Goal: Register for event/course

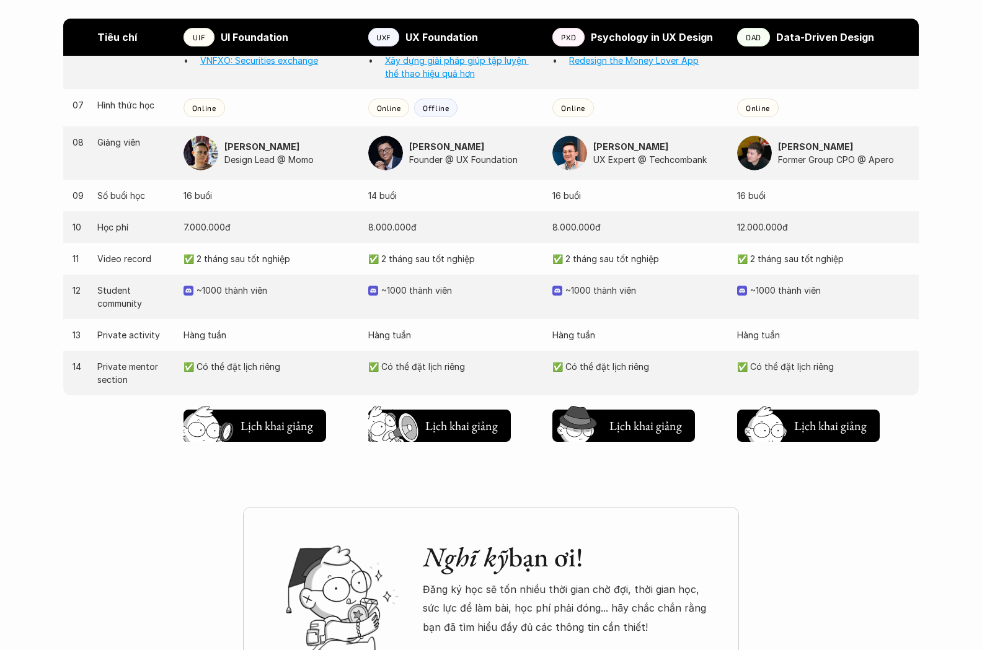
scroll to position [1225, 0]
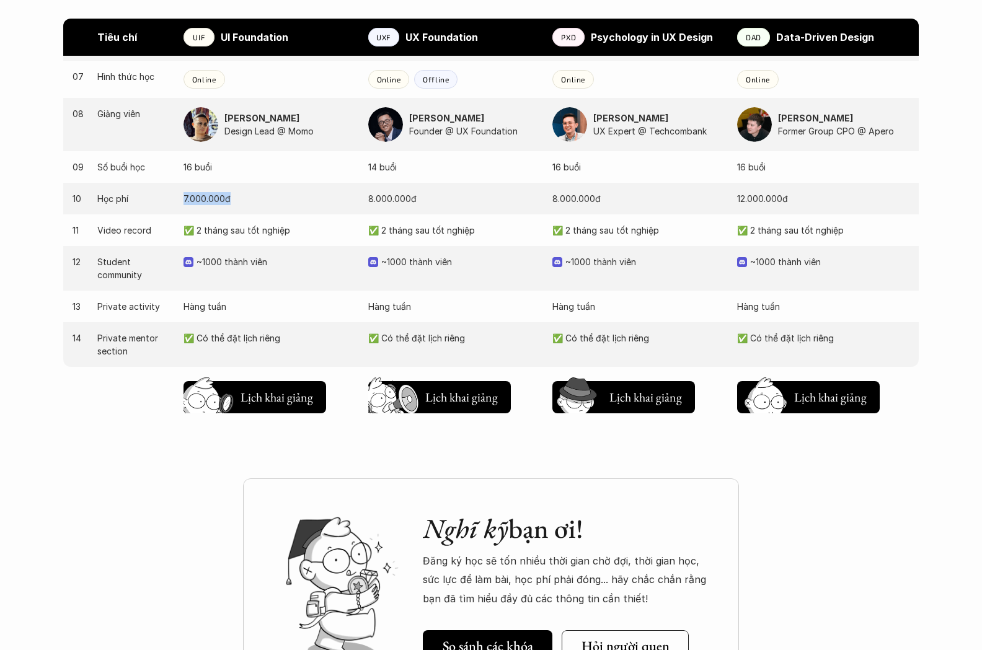
drag, startPoint x: 182, startPoint y: 198, endPoint x: 255, endPoint y: 197, distance: 72.5
click at [255, 197] on div "10 Học phí 7.000.000đ 8.000.000đ 8.000.000đ 12.000.000đ" at bounding box center [490, 199] width 855 height 32
click at [255, 197] on p "7.000.000đ" at bounding box center [269, 198] width 172 height 13
click at [196, 168] on p "16 buổi" at bounding box center [269, 167] width 172 height 13
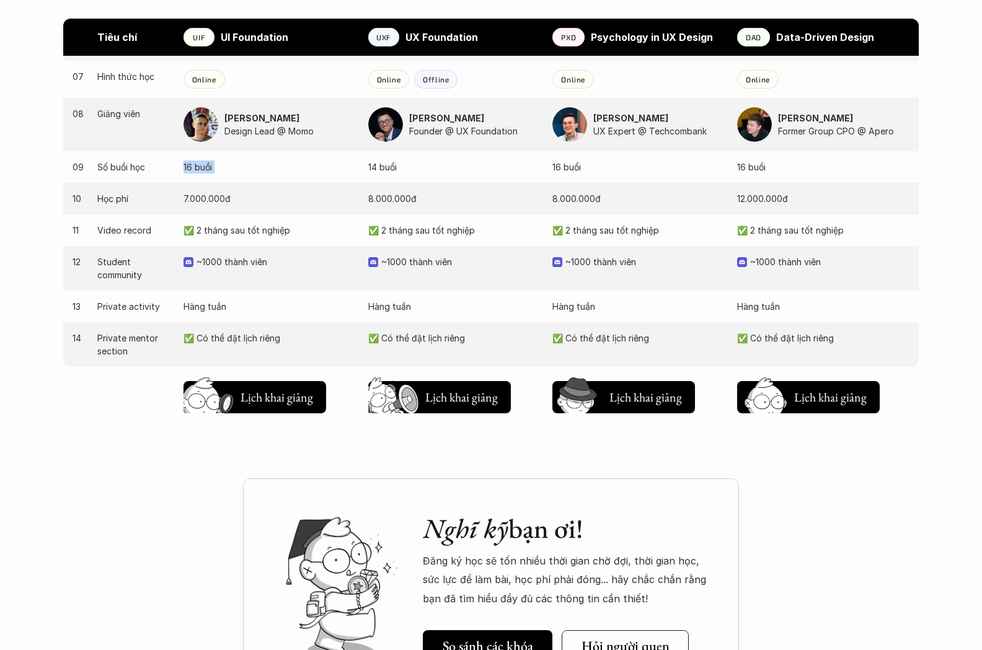
click at [196, 168] on p "16 buổi" at bounding box center [269, 167] width 172 height 13
click at [259, 213] on div "10 Học phí 7.000.000đ 8.000.000đ 8.000.000đ 12.000.000đ" at bounding box center [490, 199] width 855 height 32
drag, startPoint x: 185, startPoint y: 256, endPoint x: 268, endPoint y: 260, distance: 83.1
click at [268, 260] on div "~1000 thành viên" at bounding box center [269, 261] width 172 height 13
click at [268, 260] on p "~1000 thành viên" at bounding box center [275, 261] width 159 height 13
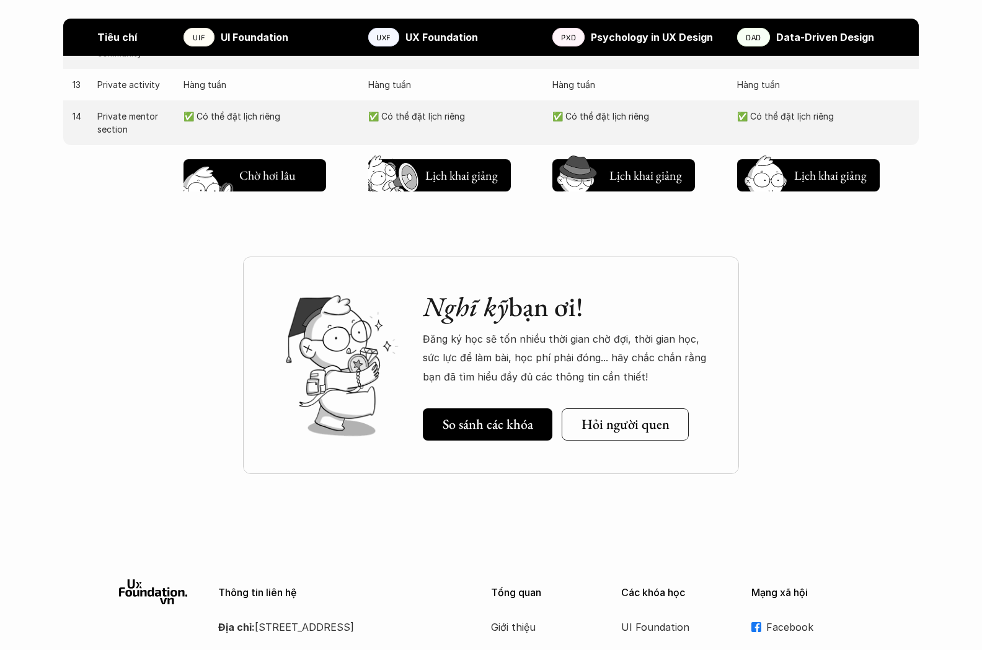
click at [263, 174] on h5 "Lịch khai giảng" at bounding box center [276, 177] width 74 height 17
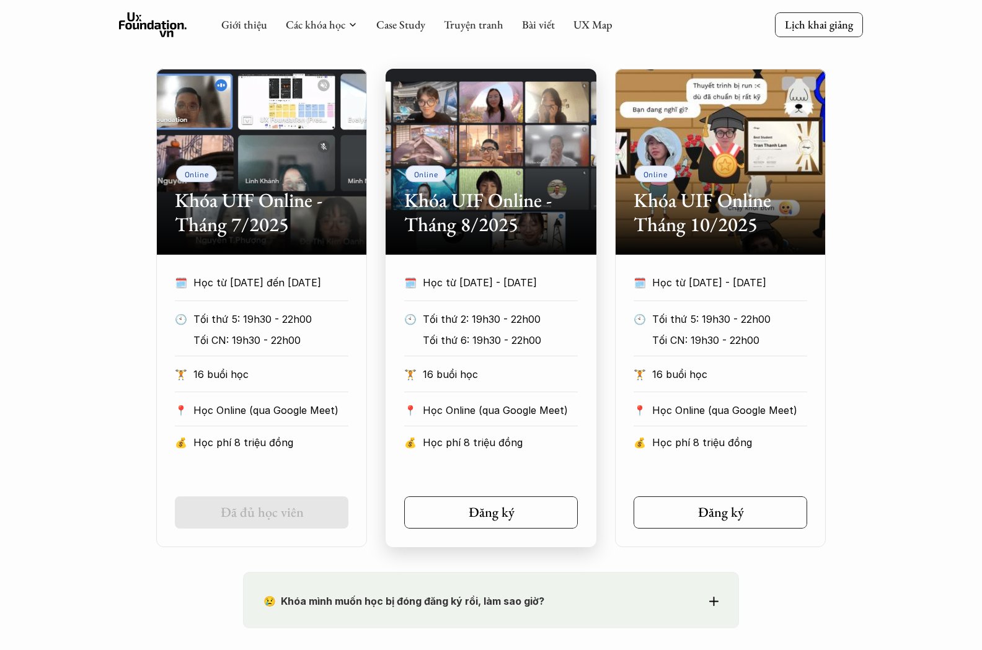
scroll to position [564, 0]
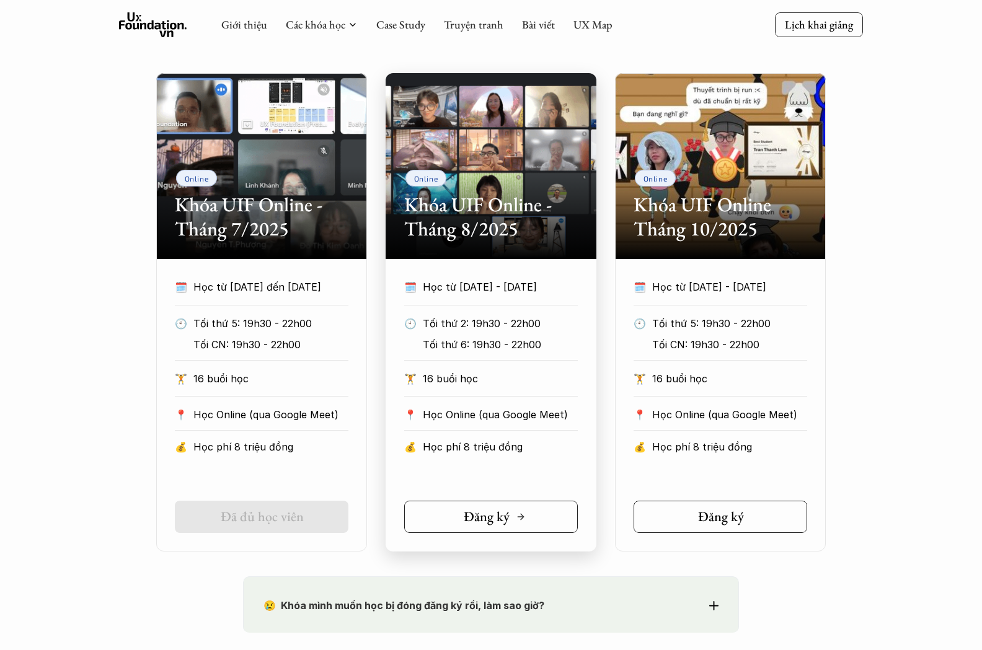
click at [506, 511] on h5 "Đăng ký" at bounding box center [487, 517] width 46 height 16
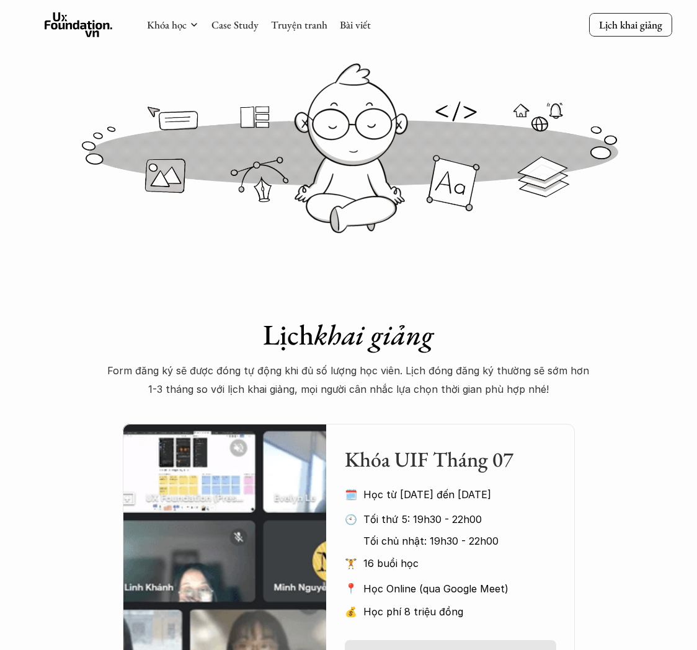
scroll to position [0, 0]
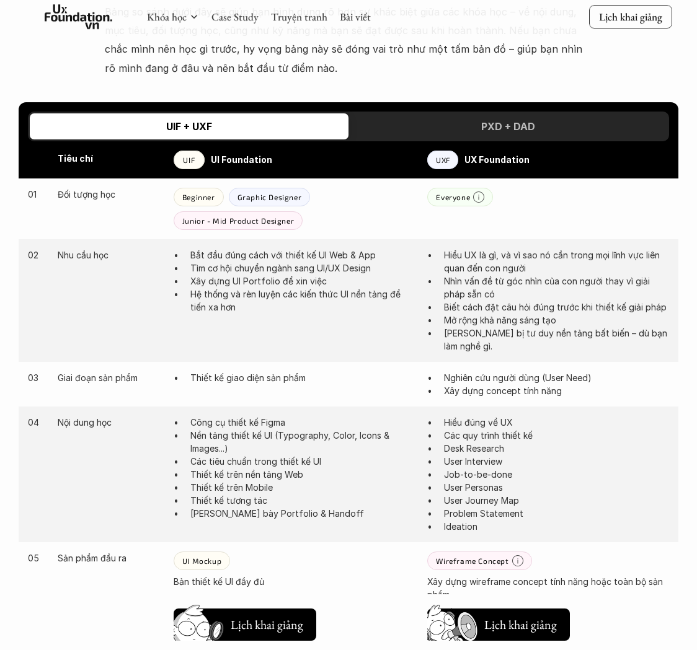
scroll to position [575, 0]
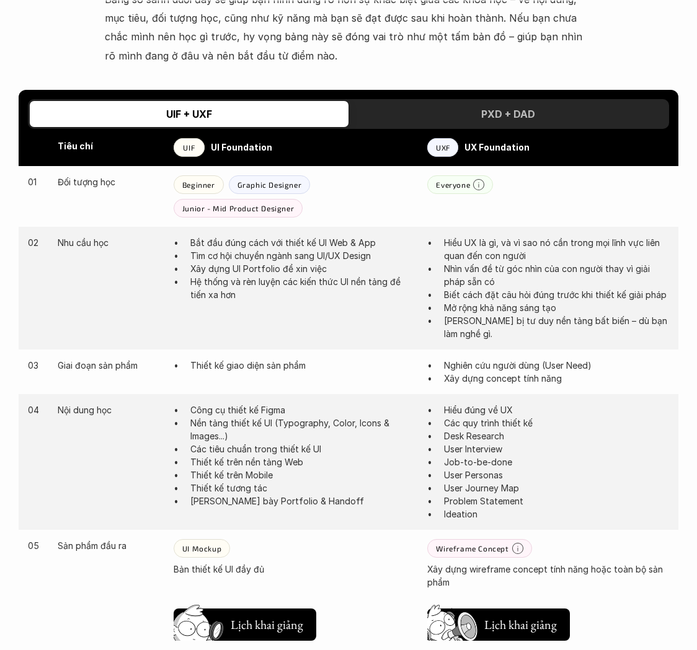
drag, startPoint x: 495, startPoint y: 86, endPoint x: 485, endPoint y: 89, distance: 11.0
click at [496, 101] on div "PXD + DAD" at bounding box center [507, 114] width 319 height 26
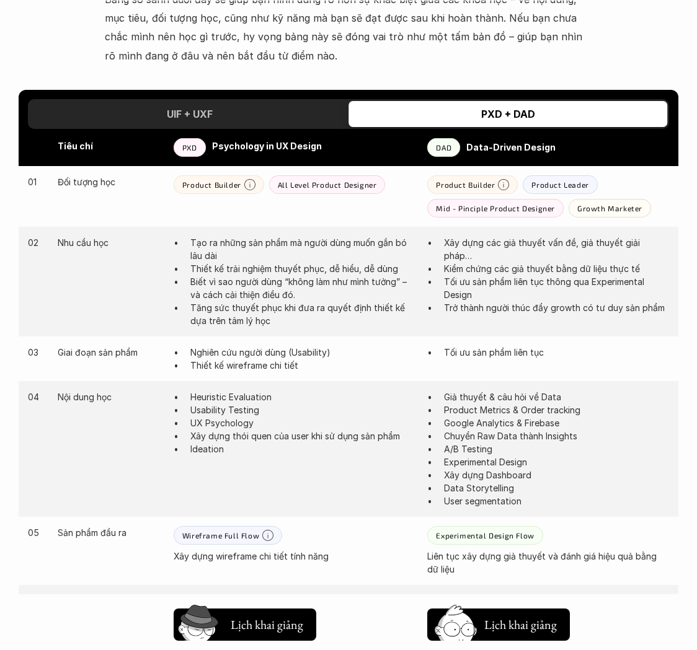
click at [262, 101] on div "UIF + UXF" at bounding box center [189, 114] width 319 height 26
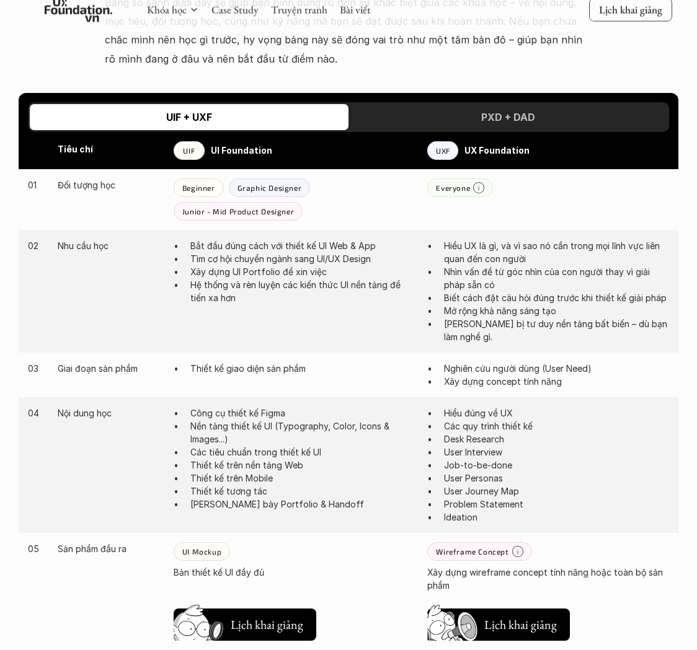
scroll to position [573, 0]
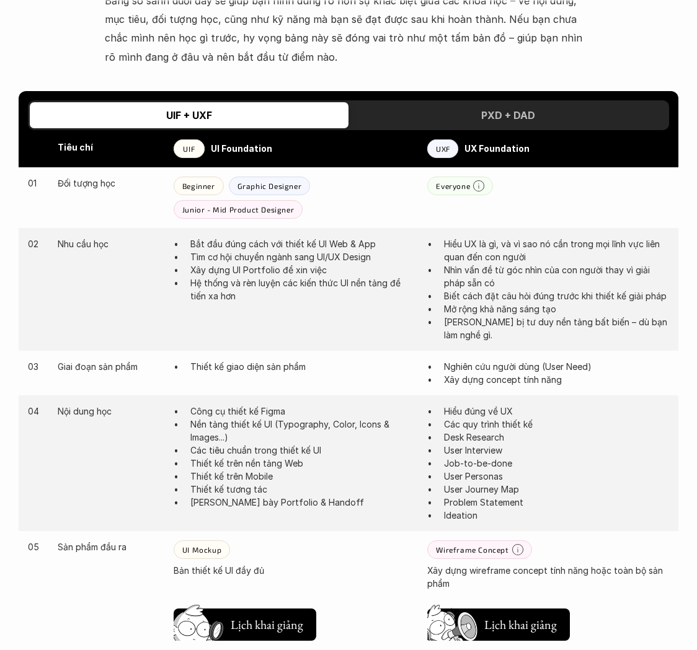
click at [195, 143] on div "Tiêu chí UIF UI Foundation UXF UX Foundation" at bounding box center [348, 148] width 659 height 37
click at [194, 139] on div "Tiêu chí UIF UI Foundation UXF UX Foundation" at bounding box center [348, 148] width 659 height 37
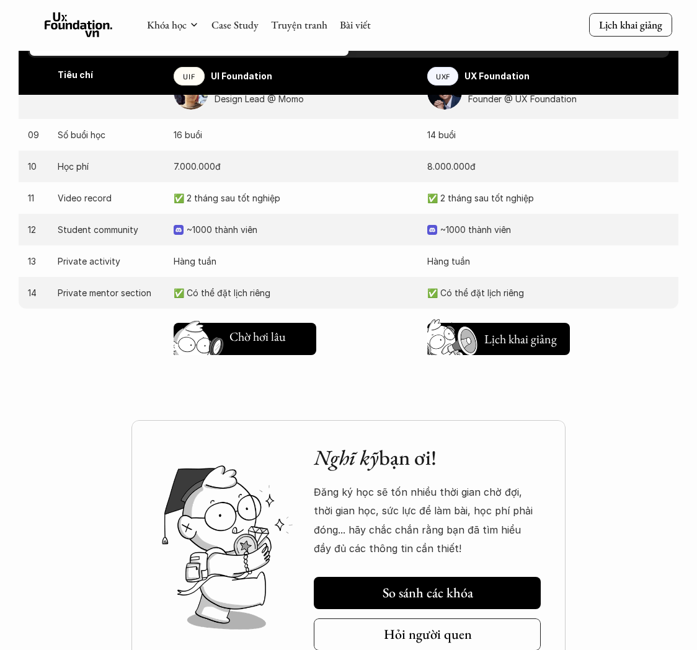
click at [271, 330] on h5 "Lịch khai giảng" at bounding box center [266, 338] width 74 height 17
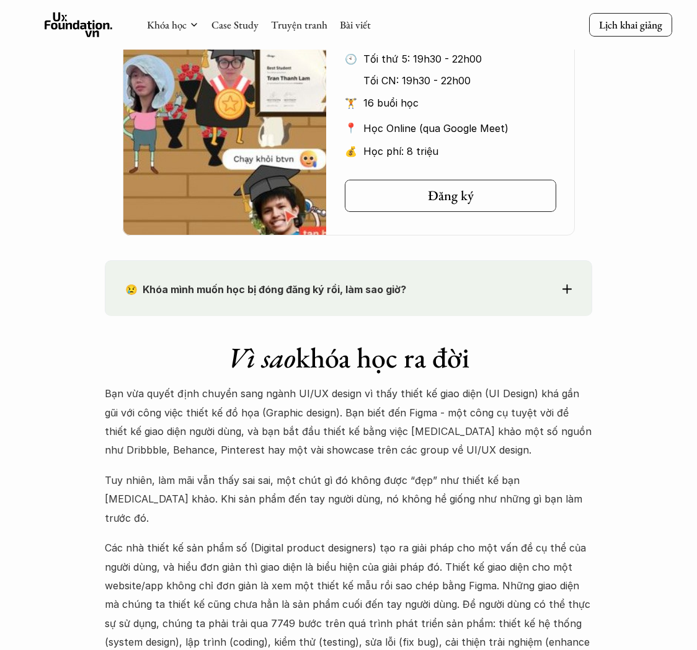
scroll to position [428, 0]
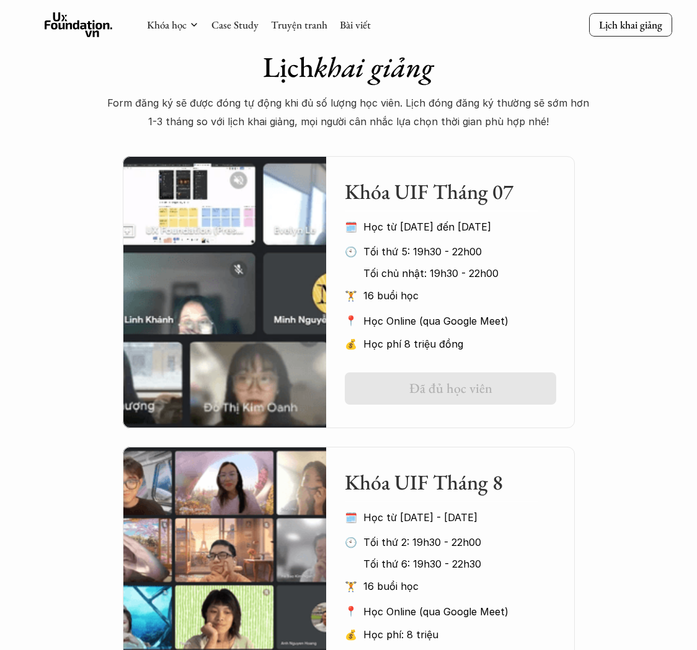
click at [398, 391] on link "Đã đủ học viên" at bounding box center [450, 388] width 211 height 32
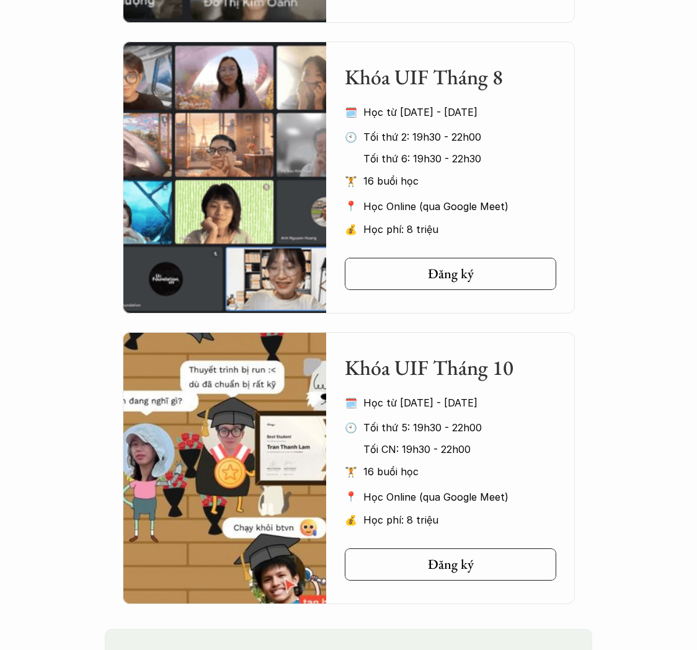
scroll to position [835, 0]
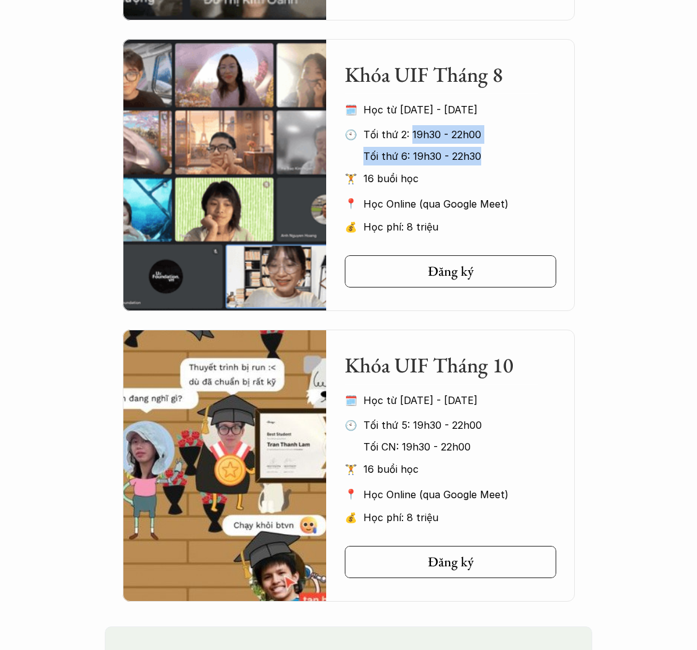
drag, startPoint x: 408, startPoint y: 131, endPoint x: 478, endPoint y: 155, distance: 74.7
click at [478, 155] on div "Tối thứ 2: 19h30 - 22h00 Tối thứ 6: 19h30 - 22h30" at bounding box center [449, 144] width 173 height 38
click at [478, 155] on p "Tối thứ 6: 19h30 - 22h30" at bounding box center [449, 156] width 173 height 19
drag, startPoint x: 477, startPoint y: 154, endPoint x: 360, endPoint y: 137, distance: 118.4
click at [363, 137] on div "Tối thứ 2: 19h30 - 22h00 Tối thứ 6: 19h30 - 22h30" at bounding box center [449, 144] width 173 height 38
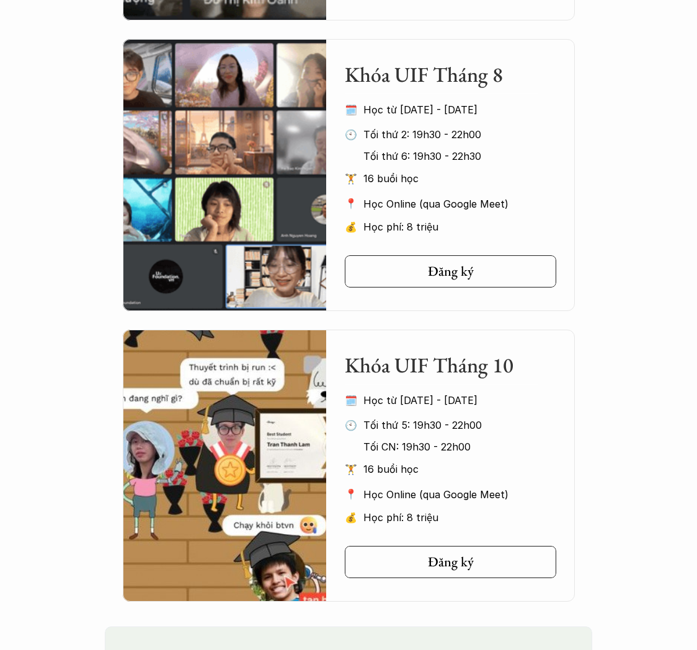
click at [501, 181] on p "16 buổi học" at bounding box center [450, 178] width 174 height 19
drag, startPoint x: 361, startPoint y: 131, endPoint x: 501, endPoint y: 156, distance: 142.2
click at [501, 156] on div "Tối thứ 2: 19h30 - 22h00 Tối thứ 6: 19h30 - 22h30" at bounding box center [449, 144] width 173 height 38
click at [501, 156] on p "Tối thứ 6: 19h30 - 22h30" at bounding box center [449, 156] width 173 height 19
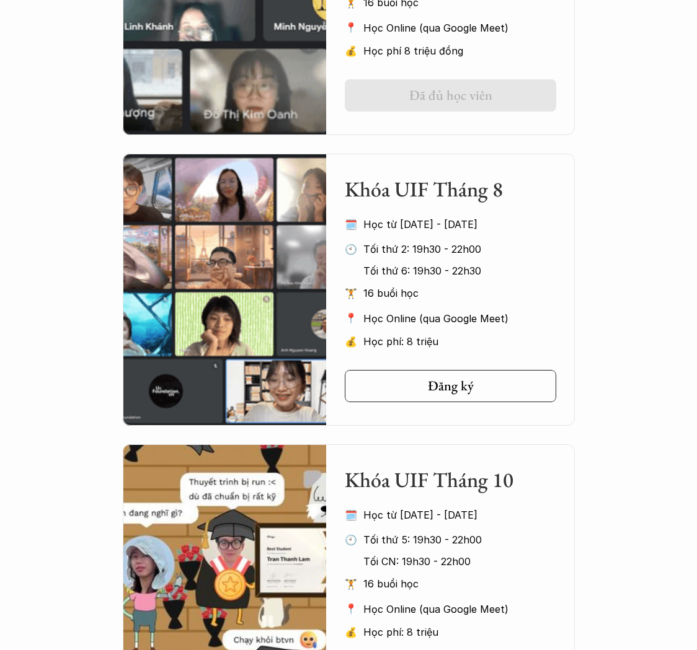
scroll to position [725, 0]
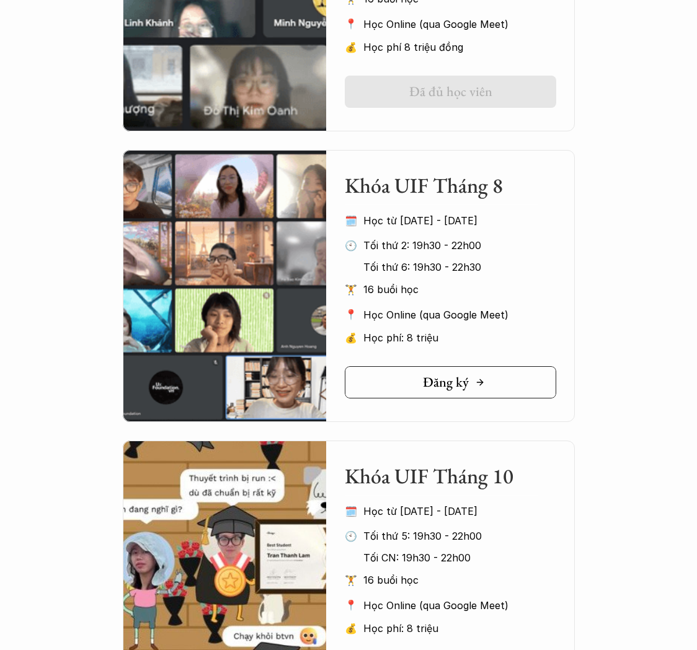
click at [460, 392] on link "Đăng ký" at bounding box center [450, 382] width 211 height 32
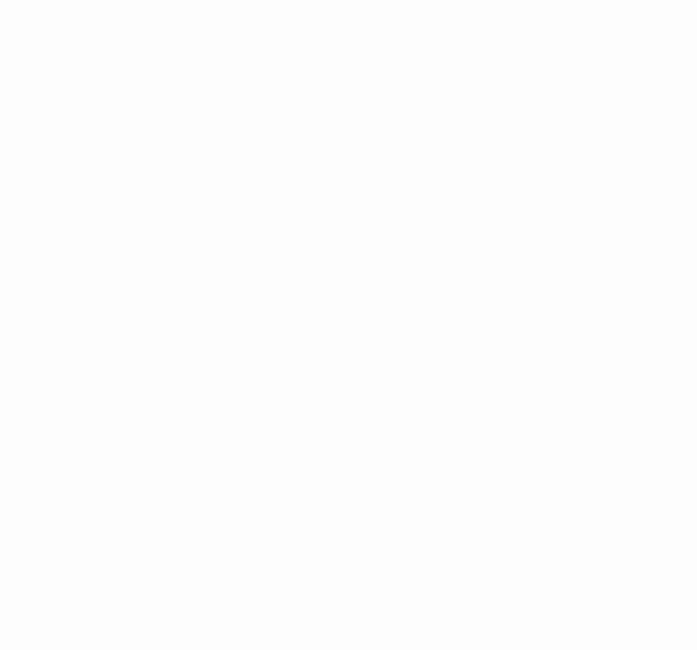
scroll to position [1553, 0]
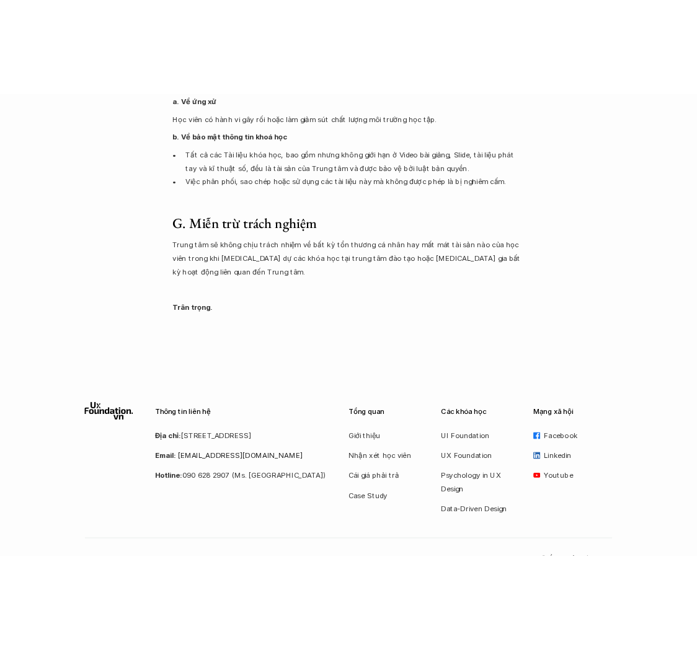
scroll to position [2058, 0]
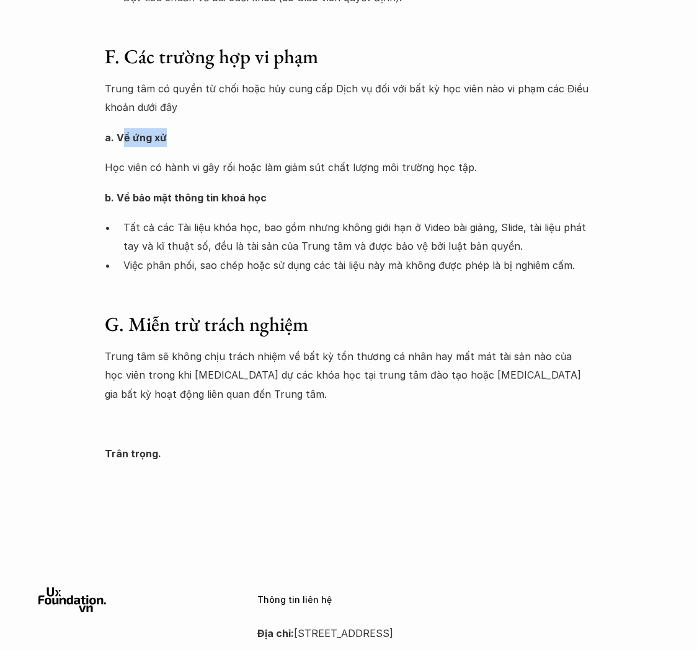
drag, startPoint x: 121, startPoint y: 136, endPoint x: 207, endPoint y: 139, distance: 86.2
click at [207, 139] on p "a. Về ứng xử" at bounding box center [349, 137] width 488 height 19
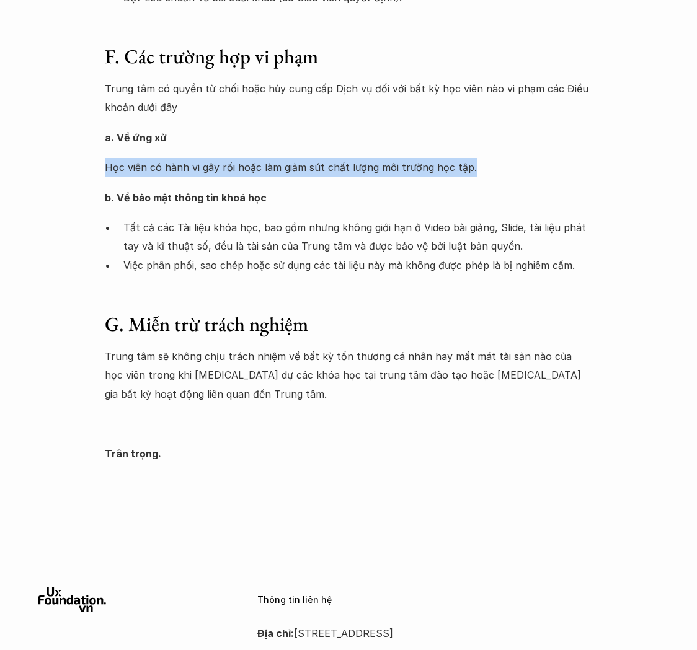
drag, startPoint x: 97, startPoint y: 162, endPoint x: 465, endPoint y: 162, distance: 367.5
click at [465, 162] on p "Học viên có hành vi gây rối hoặc làm giảm sút chất lượng môi trường học tập." at bounding box center [349, 167] width 488 height 19
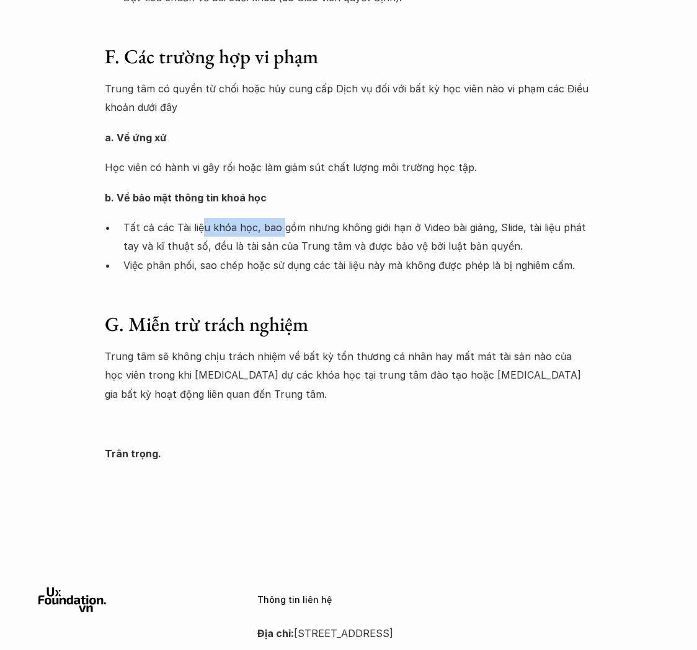
drag, startPoint x: 200, startPoint y: 218, endPoint x: 279, endPoint y: 224, distance: 79.0
click at [279, 224] on p "Tất cả các Tài liệu khóa học, bao gồm nhưng không giới hạn ở Video bài giảng, S…" at bounding box center [357, 237] width 469 height 38
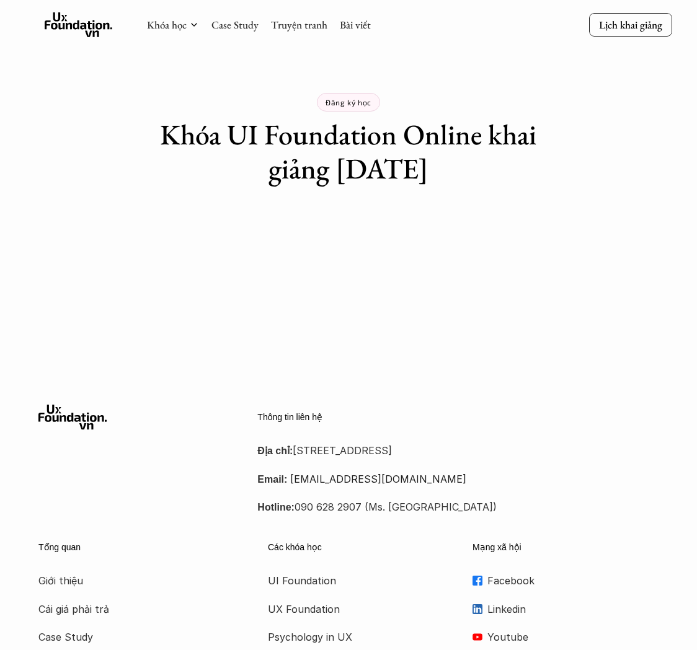
scroll to position [132, 0]
